Goal: Navigation & Orientation: Understand site structure

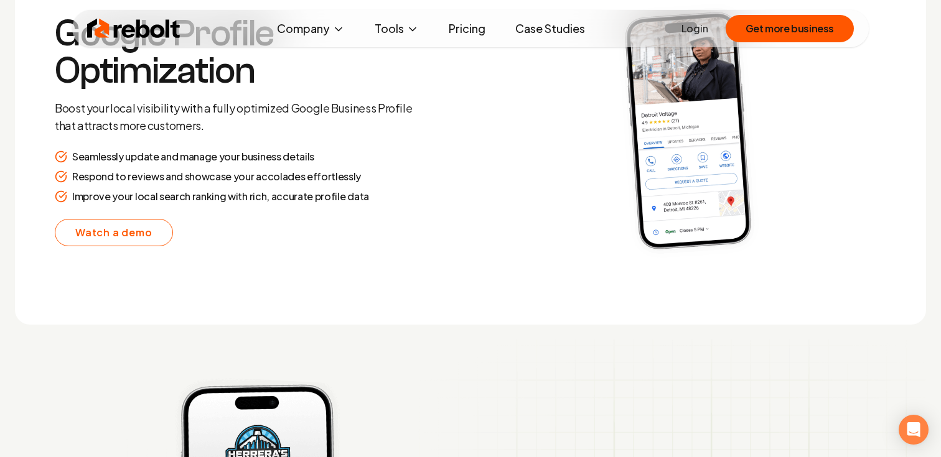
scroll to position [2403, 0]
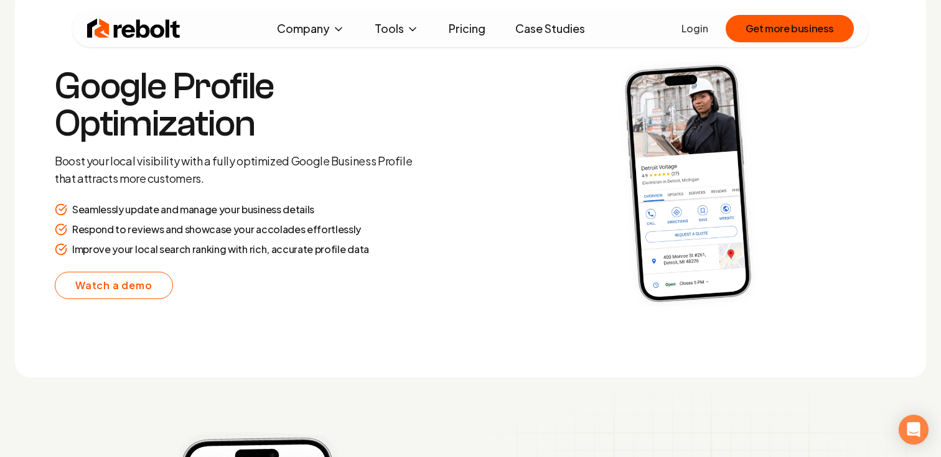
click at [837, 236] on img at bounding box center [688, 183] width 396 height 309
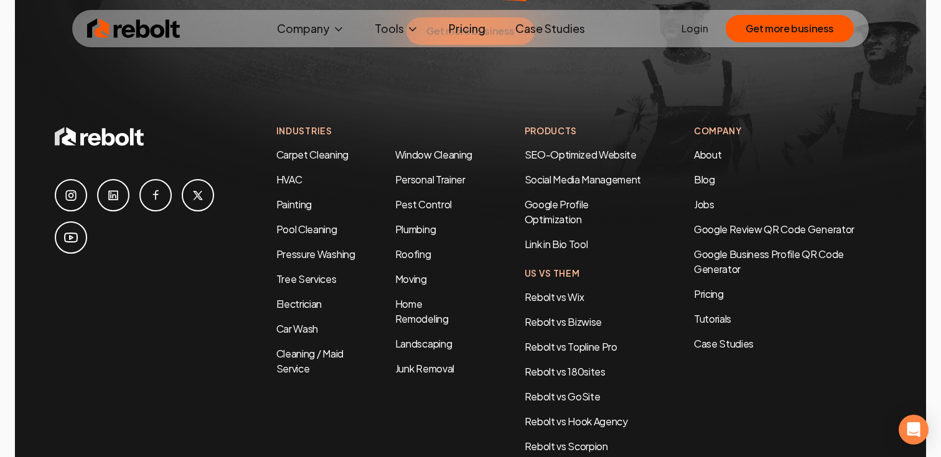
scroll to position [5919, 0]
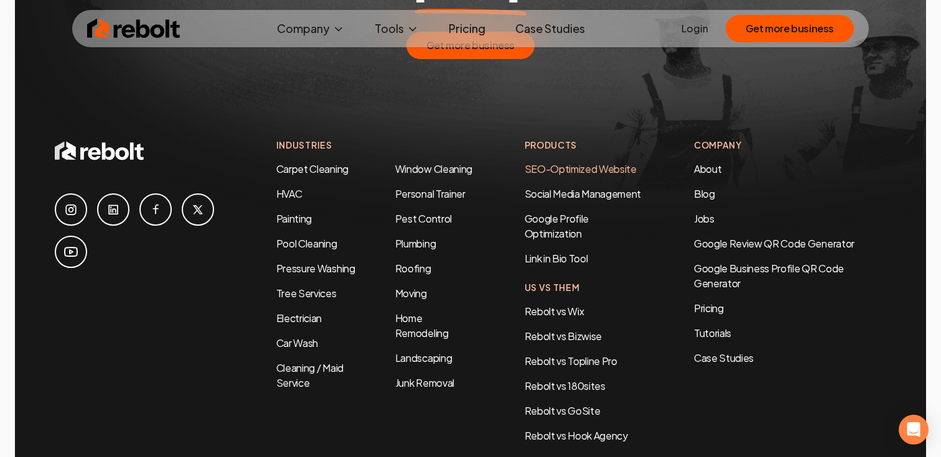
click at [551, 162] on link "SEO-Optimized Website" at bounding box center [580, 168] width 112 height 13
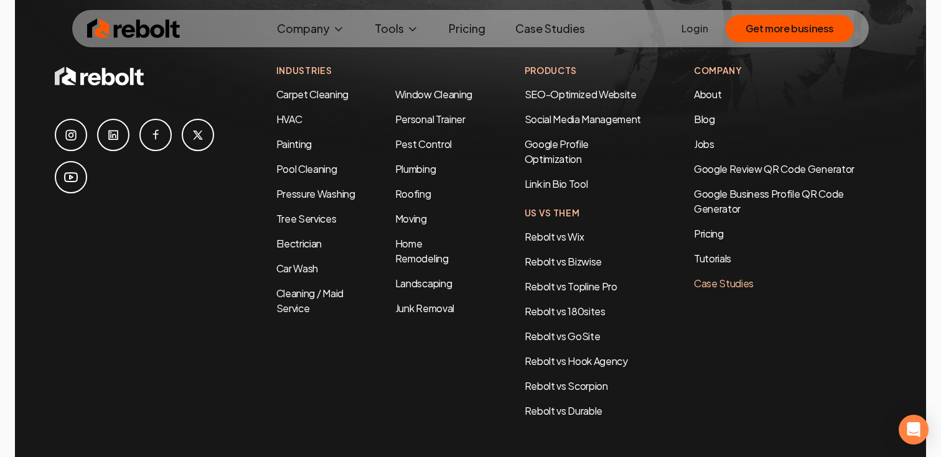
scroll to position [6012, 0]
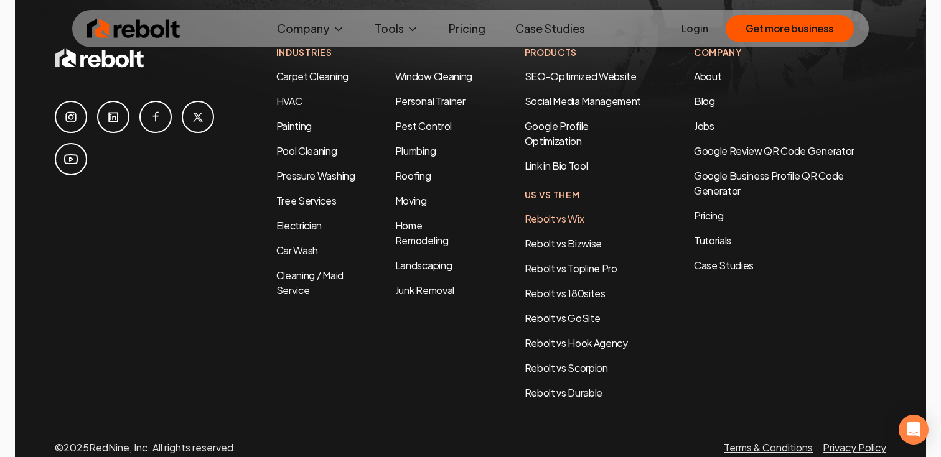
click at [569, 212] on link "Rebolt vs Wix" at bounding box center [554, 218] width 60 height 13
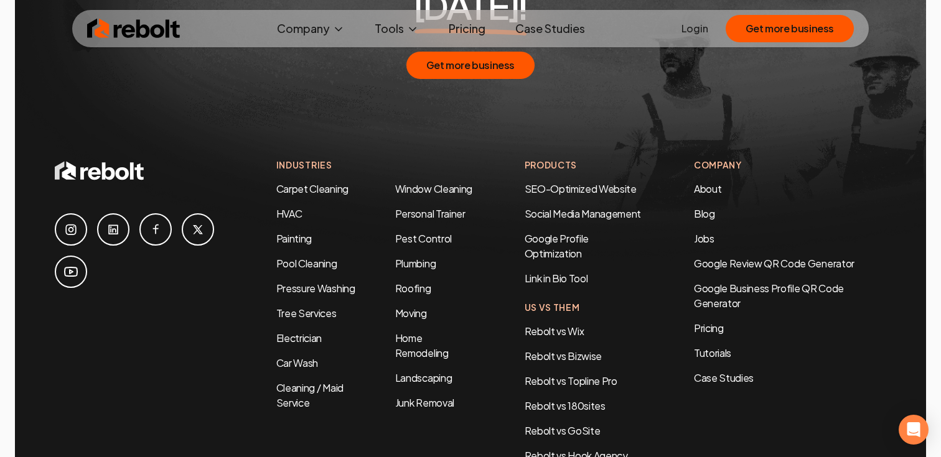
scroll to position [5913, 0]
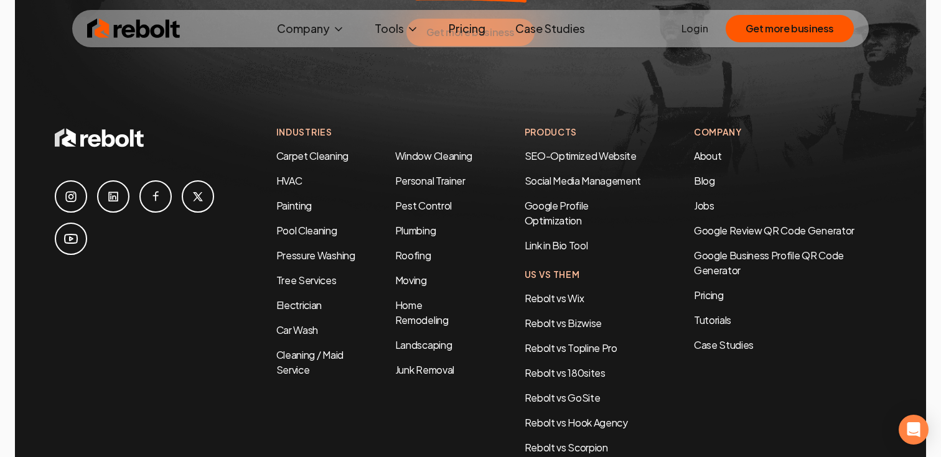
scroll to position [5942, 0]
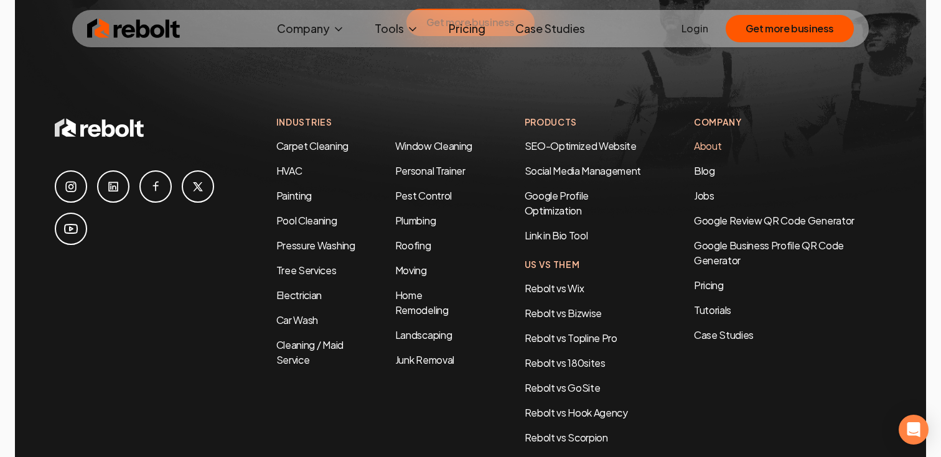
click at [712, 139] on link "About" at bounding box center [707, 145] width 27 height 13
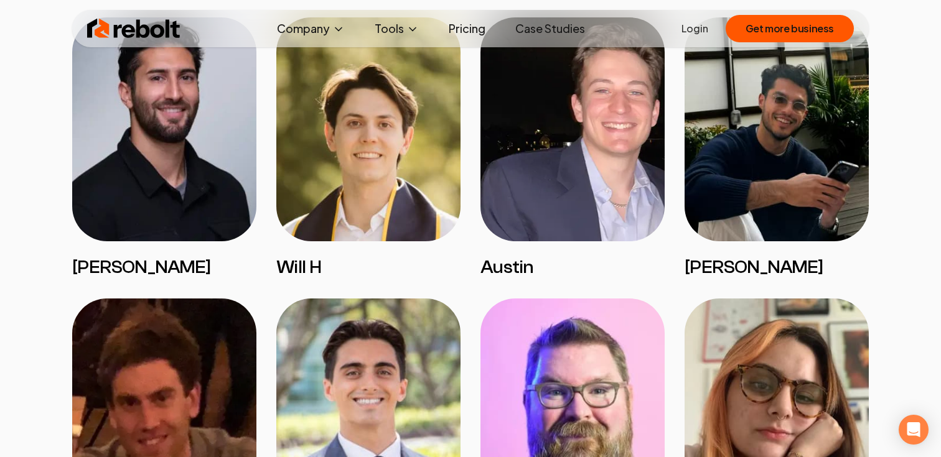
scroll to position [2209, 0]
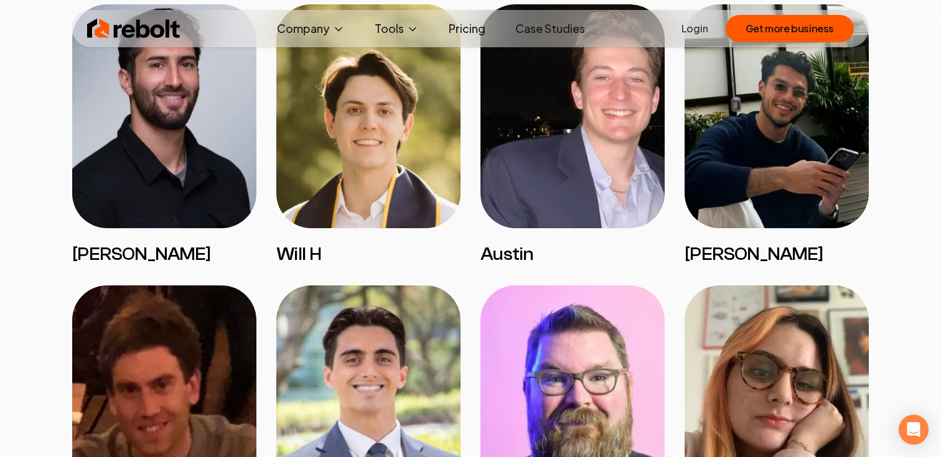
click at [779, 228] on div "Omar" at bounding box center [776, 134] width 184 height 261
click at [775, 191] on img at bounding box center [776, 116] width 184 height 224
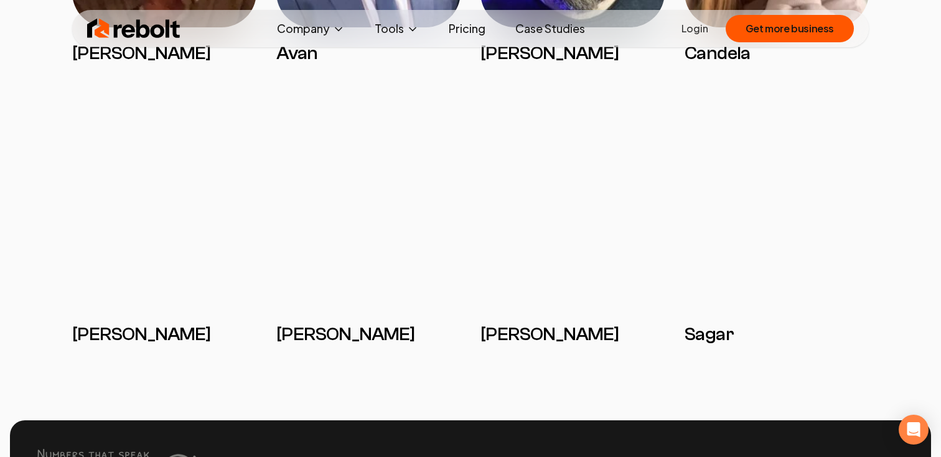
scroll to position [2766, 0]
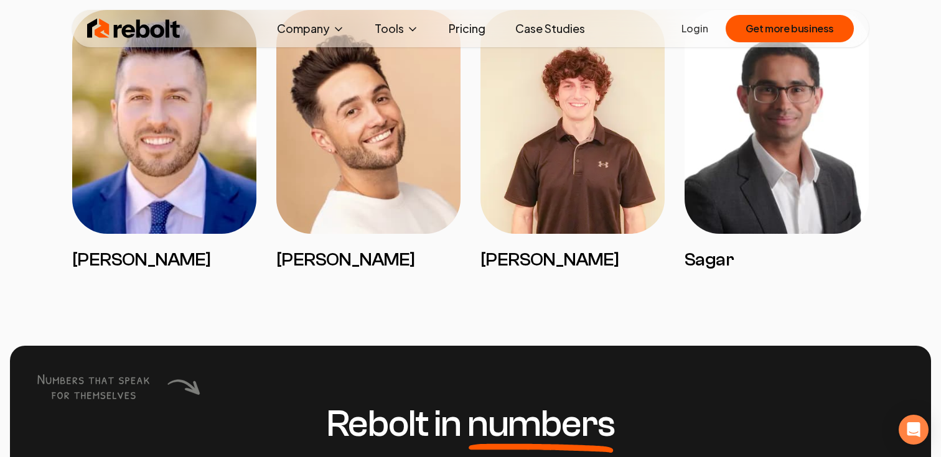
click at [558, 152] on img at bounding box center [572, 122] width 184 height 224
click at [810, 210] on img at bounding box center [776, 122] width 184 height 224
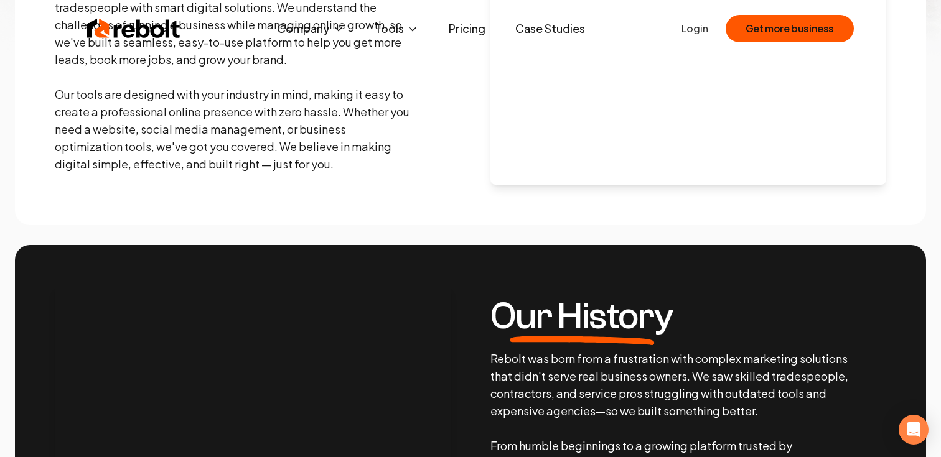
scroll to position [0, 0]
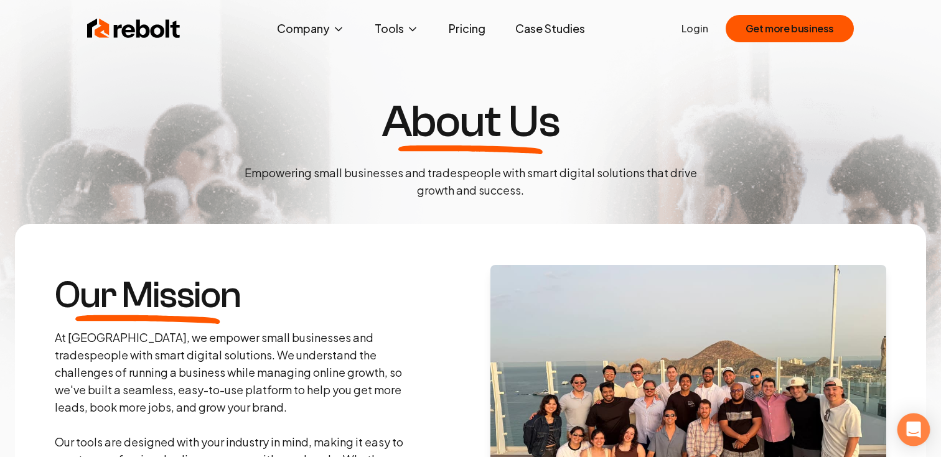
click at [916, 420] on div "Open Intercom Messenger" at bounding box center [913, 430] width 33 height 33
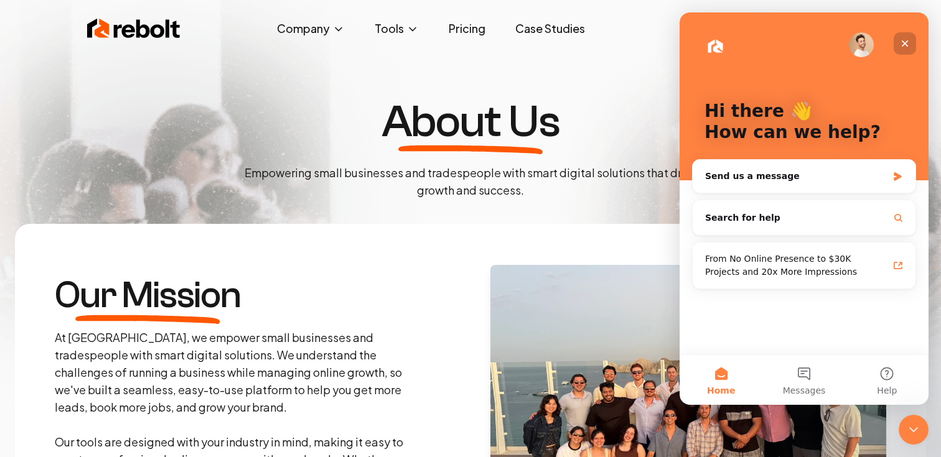
click at [905, 46] on icon "Close" at bounding box center [905, 44] width 10 height 10
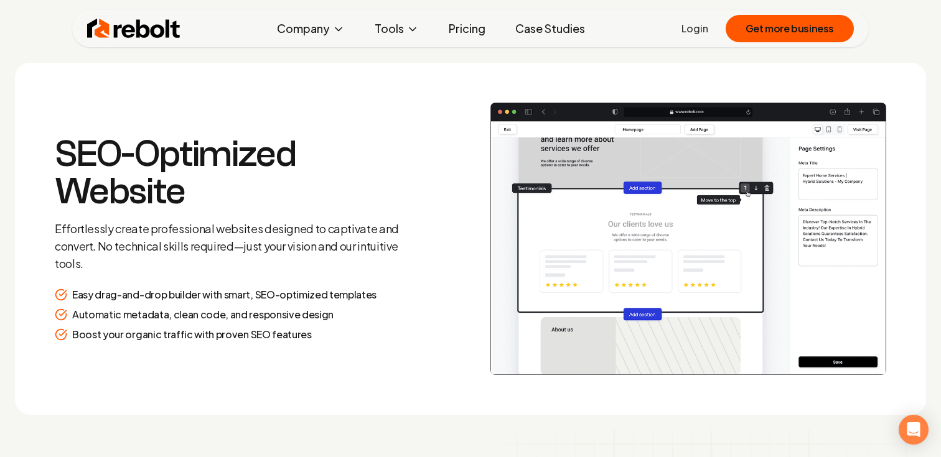
scroll to position [1597, 0]
